Goal: Navigation & Orientation: Find specific page/section

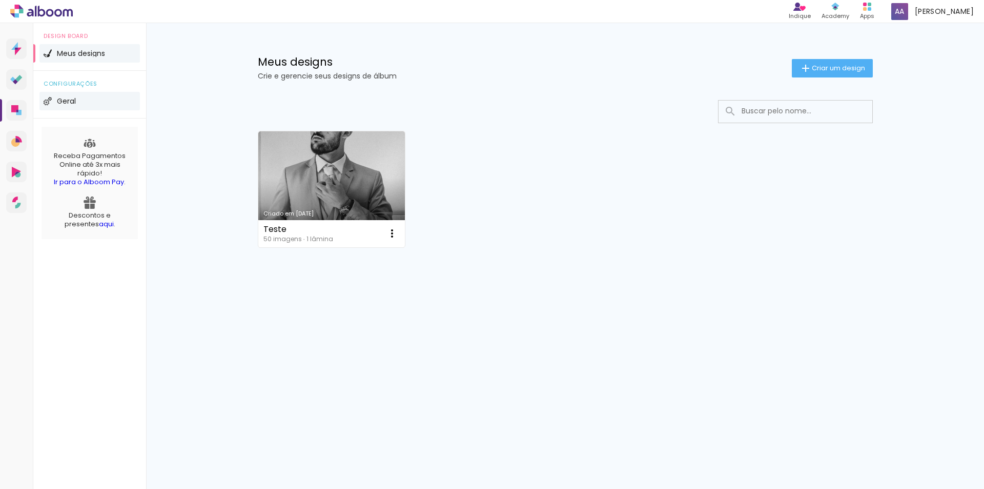
click at [71, 100] on span "Geral" at bounding box center [66, 100] width 19 height 7
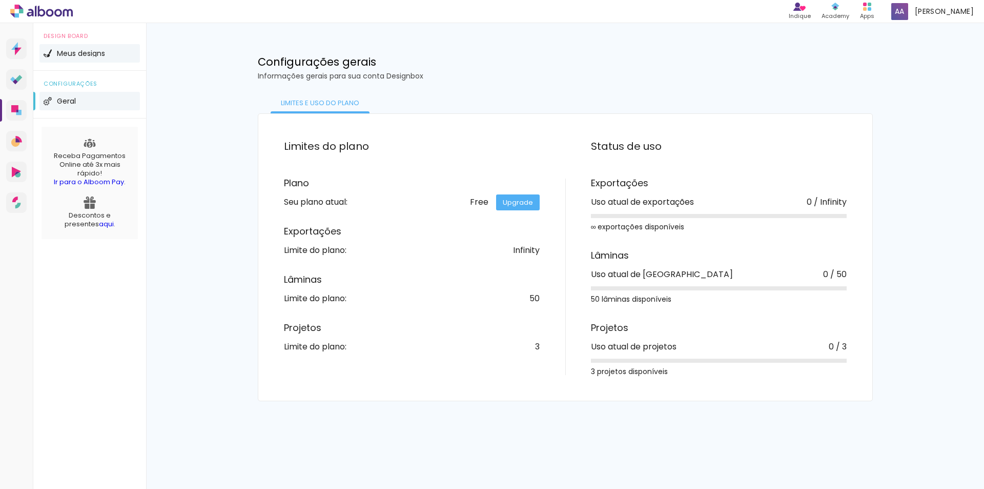
click at [88, 53] on span "Meus designs" at bounding box center [81, 53] width 48 height 7
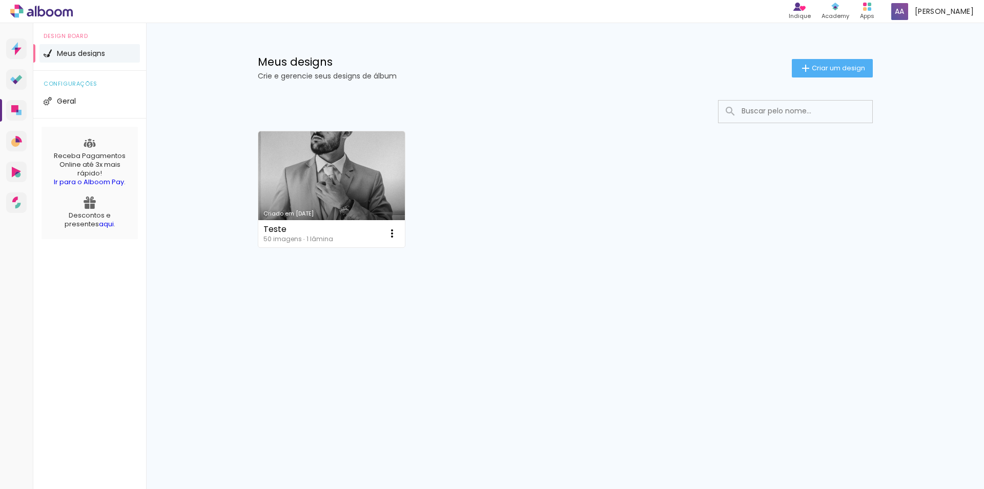
click at [99, 223] on link "aqui" at bounding box center [106, 224] width 15 height 10
click at [17, 86] on link "Proof Sistema de seleção e venda de fotos" at bounding box center [16, 79] width 21 height 21
